Goal: Information Seeking & Learning: Find specific fact

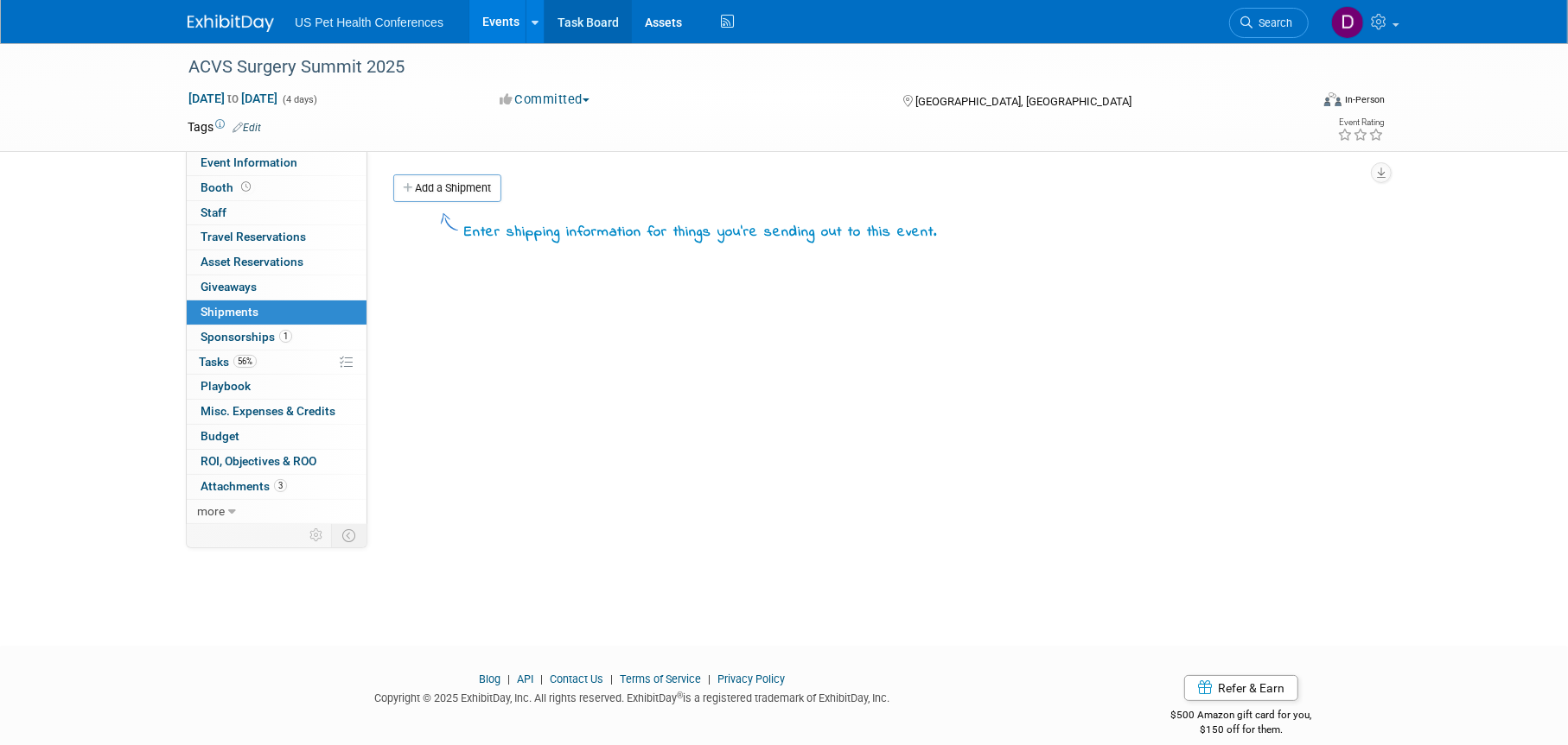
click at [586, 21] on link "Task Board" at bounding box center [589, 21] width 87 height 43
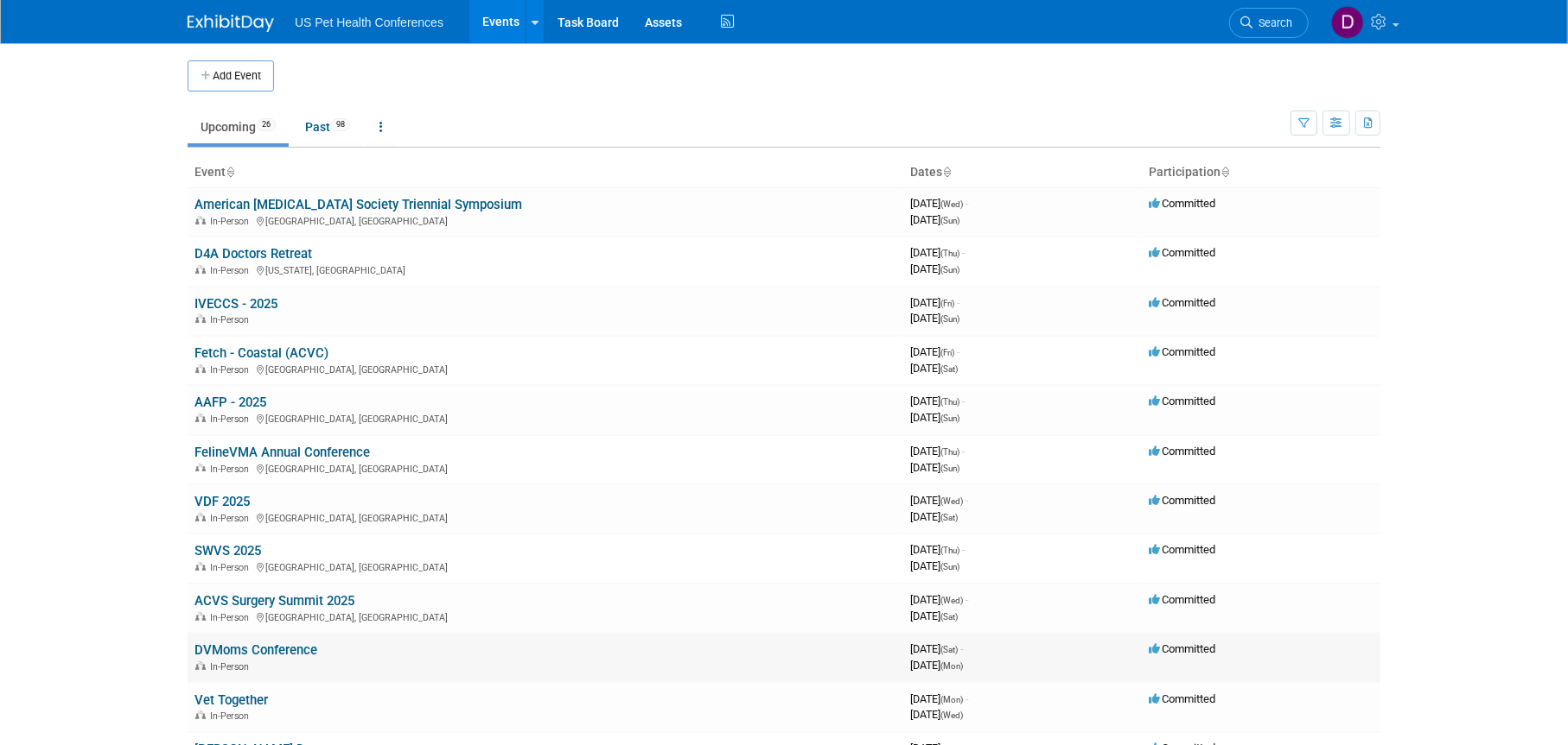
click at [244, 649] on link "DVMoms Conference" at bounding box center [255, 650] width 123 height 15
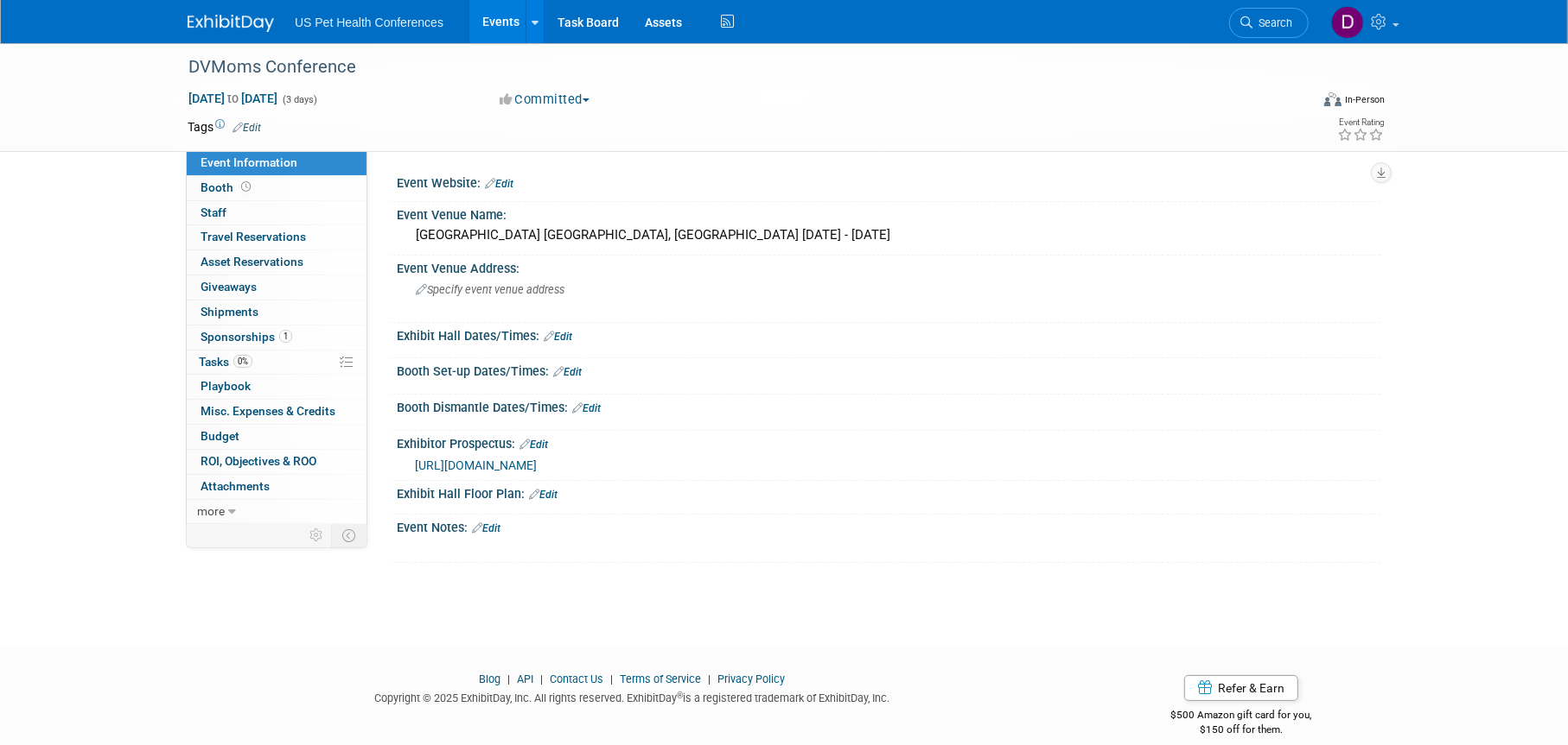
click at [500, 525] on link "Edit" at bounding box center [486, 528] width 29 height 12
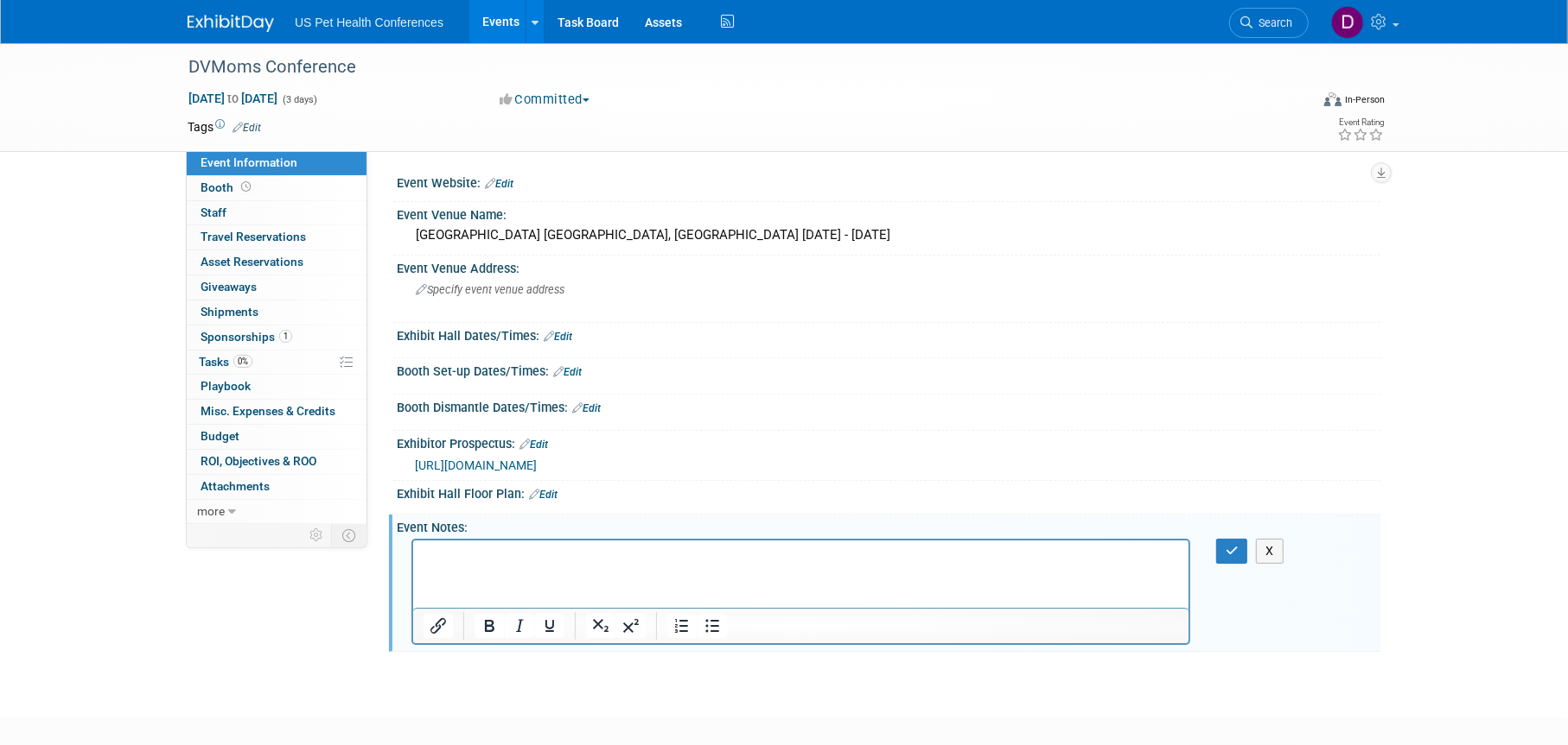
click at [454, 536] on div "X" at bounding box center [885, 539] width 961 height 9
click at [440, 557] on p "Rich Text Area. Press ALT-0 for help." at bounding box center [800, 555] width 755 height 17
click at [857, 564] on html "﻿https://sites.google.com/view/dvmoms-2025-exhibitor-guide2/home" at bounding box center [799, 551] width 775 height 24
click at [503, 564] on html "https://sites.google.com/view/dvmoms-2025-exhibitor-guide2/home﻿" at bounding box center [799, 551] width 775 height 24
click at [838, 561] on p "https://sites.google.com/view/dvmoms-2025-exhibitor-guide2/home" at bounding box center [800, 555] width 755 height 17
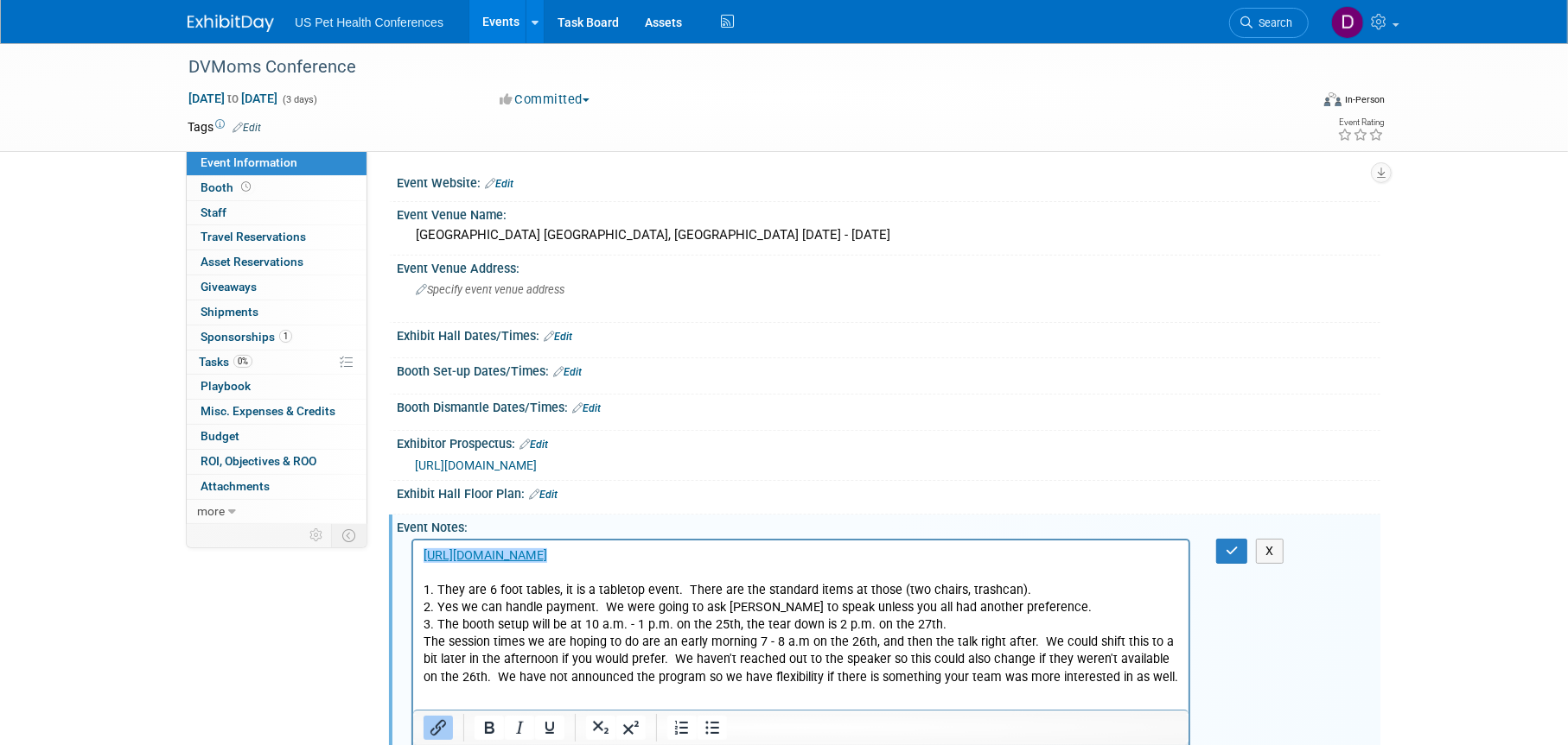
click at [1333, 625] on div "X" at bounding box center [888, 652] width 983 height 234
click at [1225, 557] on button "button" at bounding box center [1232, 551] width 32 height 25
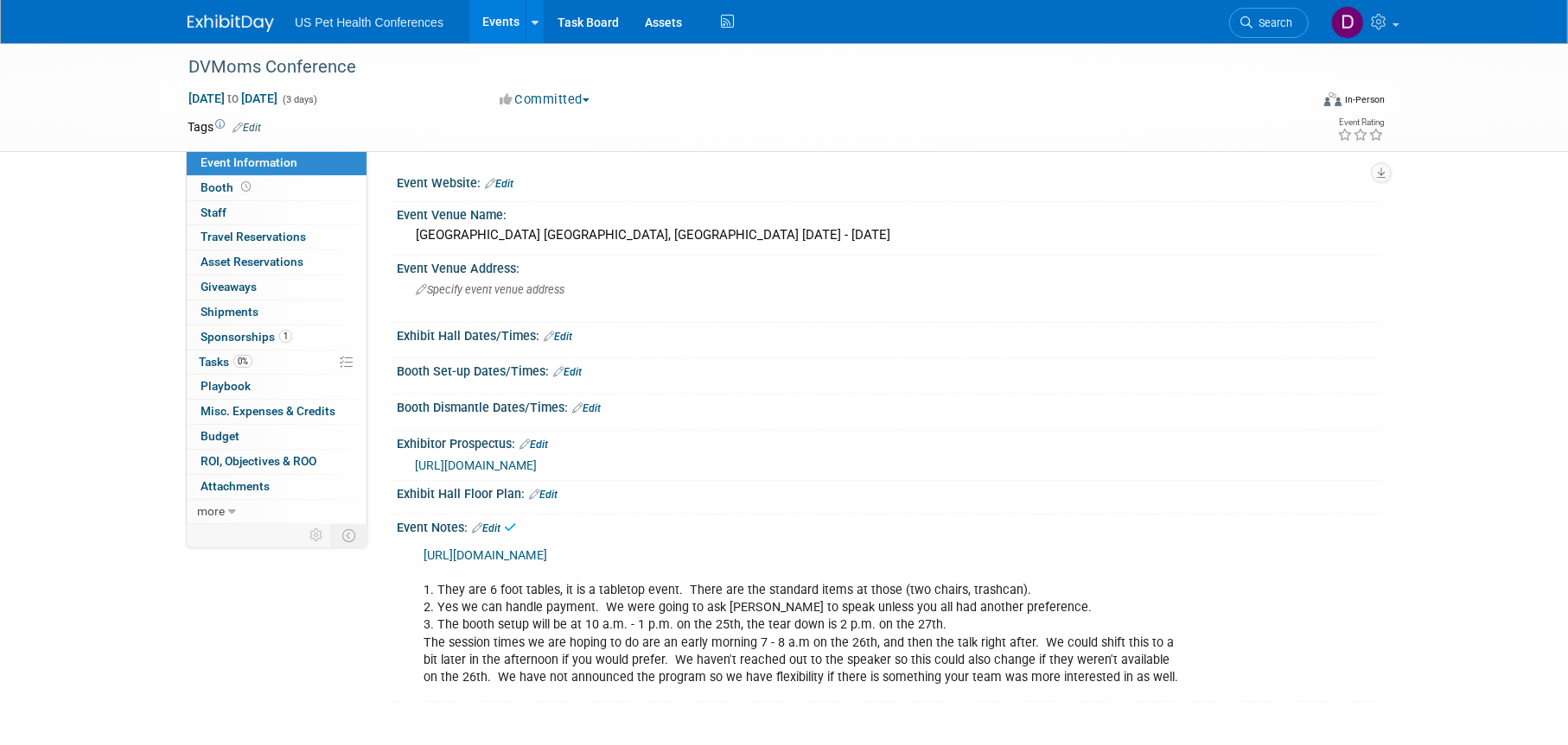
click at [1400, 636] on div "DVMoms Conference Oct 25, 2025 to Oct 27, 2025 (3 days) Oct 25, 2025 to Oct 27,…" at bounding box center [784, 390] width 1568 height 694
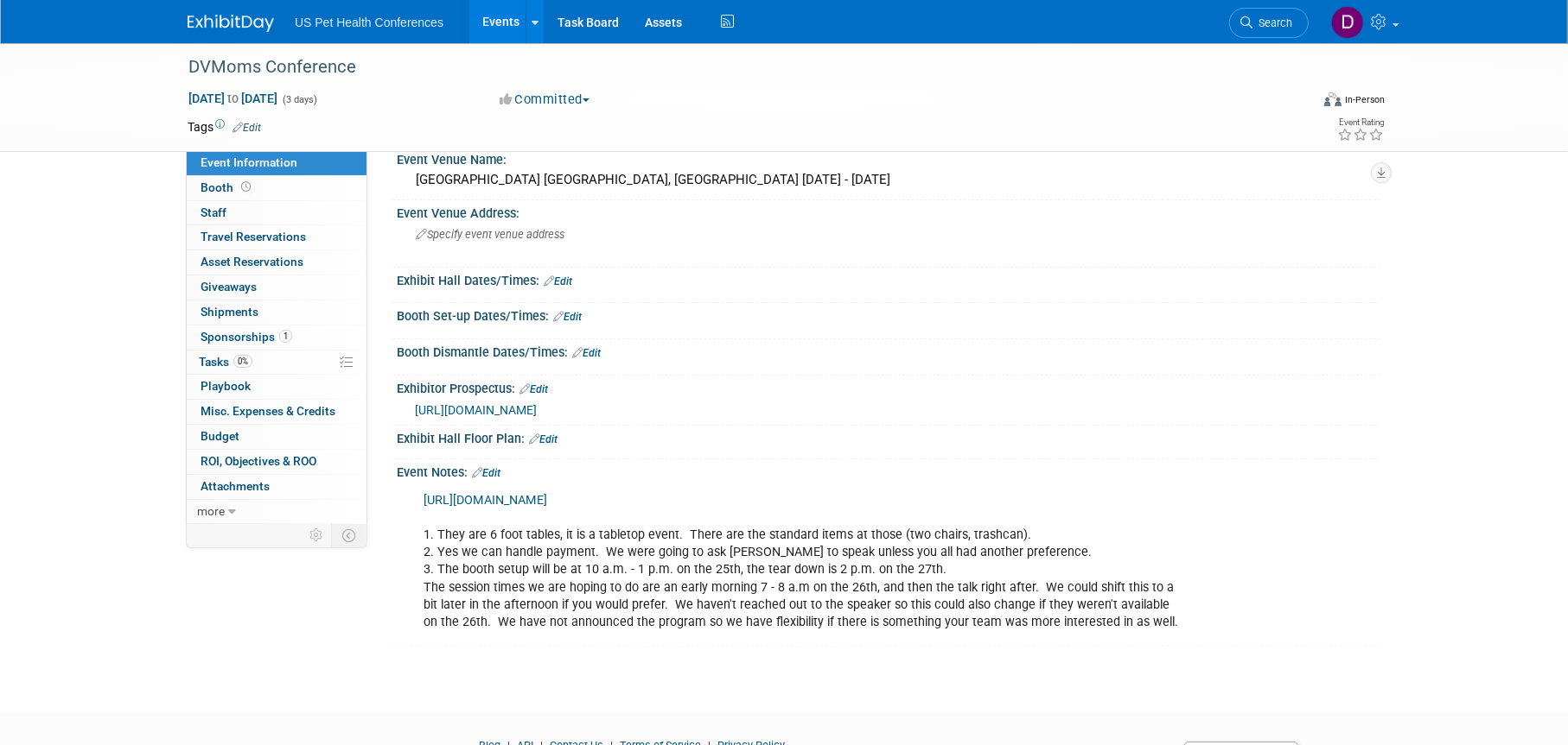
scroll to position [86, 0]
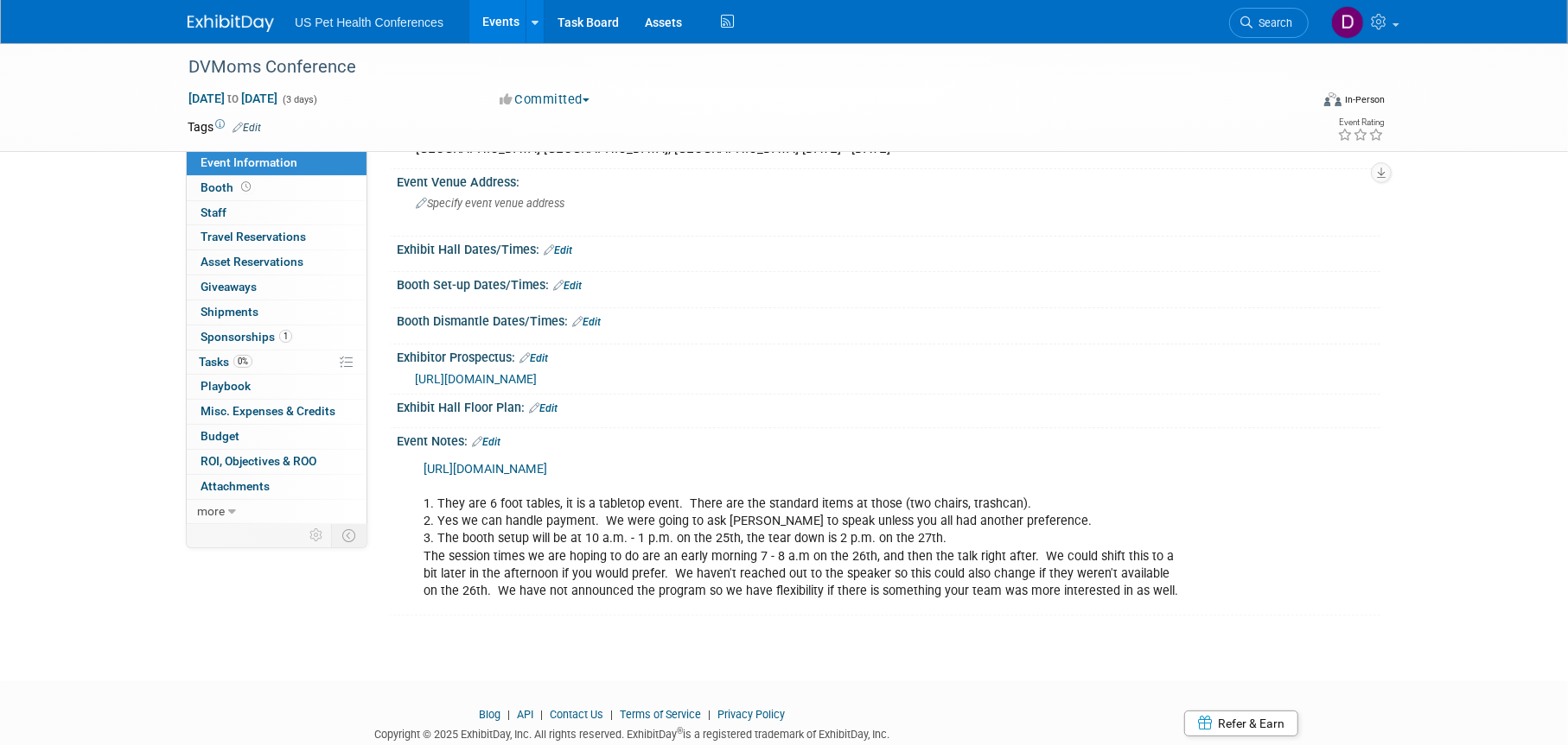
click at [525, 651] on body "US Pet Health Conferences Events Add Event Bulk Upload Events Shareable Event B…" at bounding box center [784, 286] width 1568 height 745
click at [547, 468] on link "https://sites.google.com/view/dvmoms-2025-exhibitor-guide2/home" at bounding box center [485, 468] width 124 height 14
click at [271, 646] on div "DVMoms Conference Oct 25, 2025 to Oct 27, 2025 (3 days) Oct 25, 2025 to Oct 27,…" at bounding box center [784, 304] width 1568 height 694
